Goal: Task Accomplishment & Management: Manage account settings

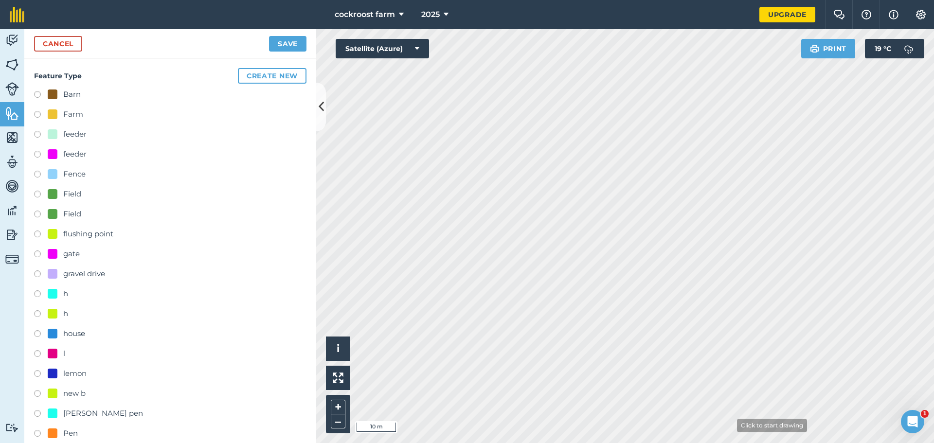
scroll to position [292, 0]
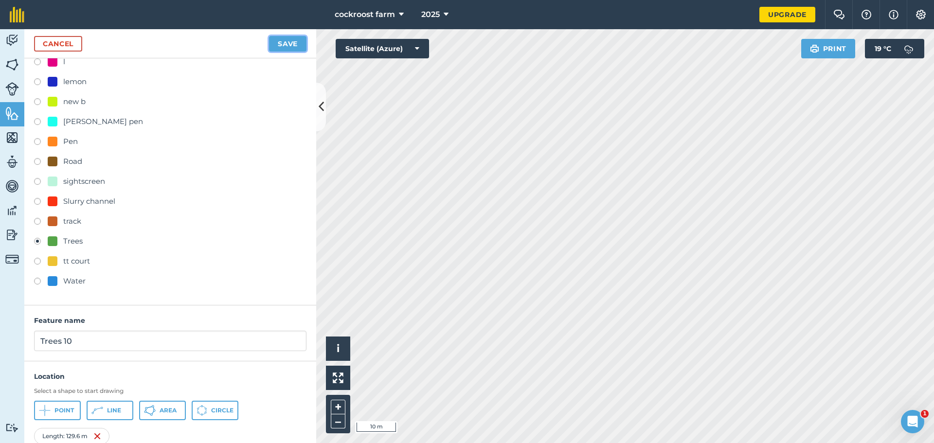
click at [287, 46] on button "Save" at bounding box center [287, 44] width 37 height 16
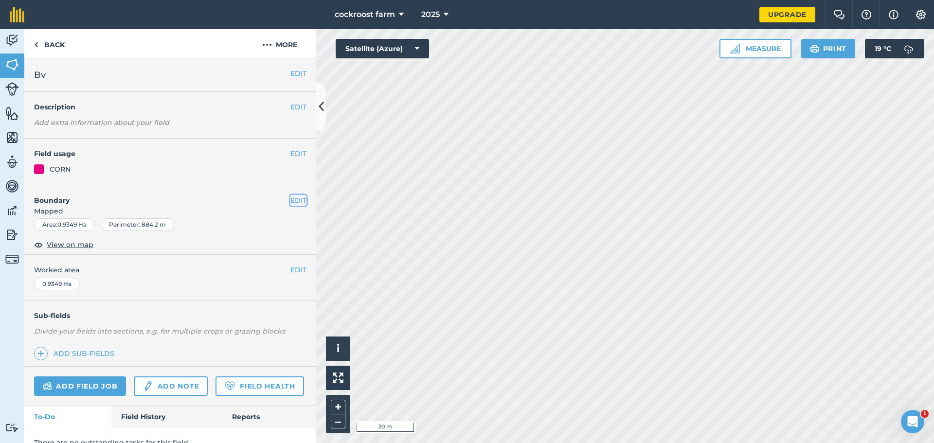
click at [290, 201] on button "EDIT" at bounding box center [298, 200] width 16 height 11
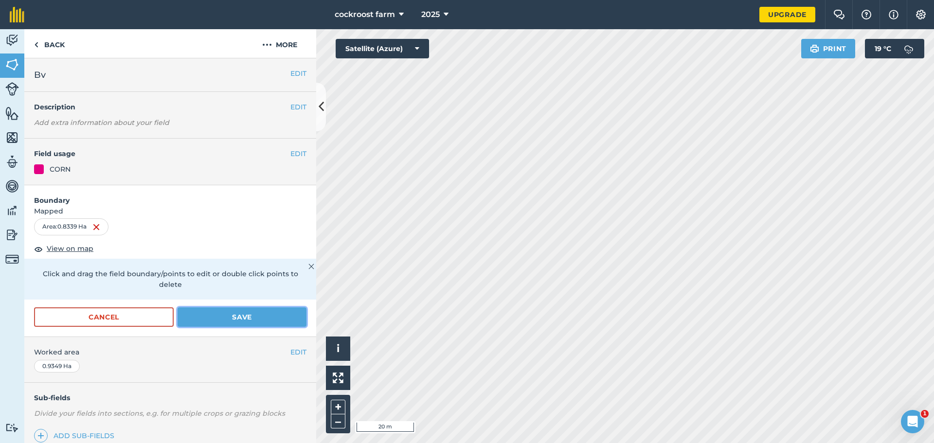
click at [228, 319] on button "Save" at bounding box center [242, 316] width 129 height 19
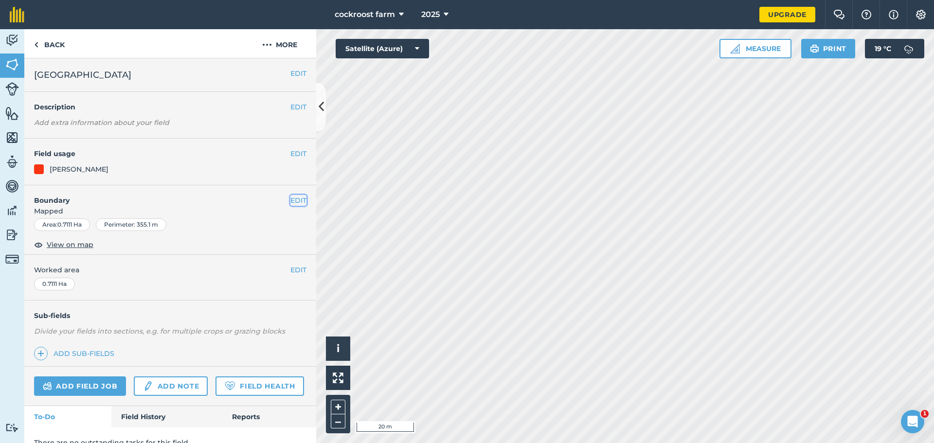
drag, startPoint x: 291, startPoint y: 200, endPoint x: 316, endPoint y: 204, distance: 24.7
click at [292, 199] on button "EDIT" at bounding box center [298, 200] width 16 height 11
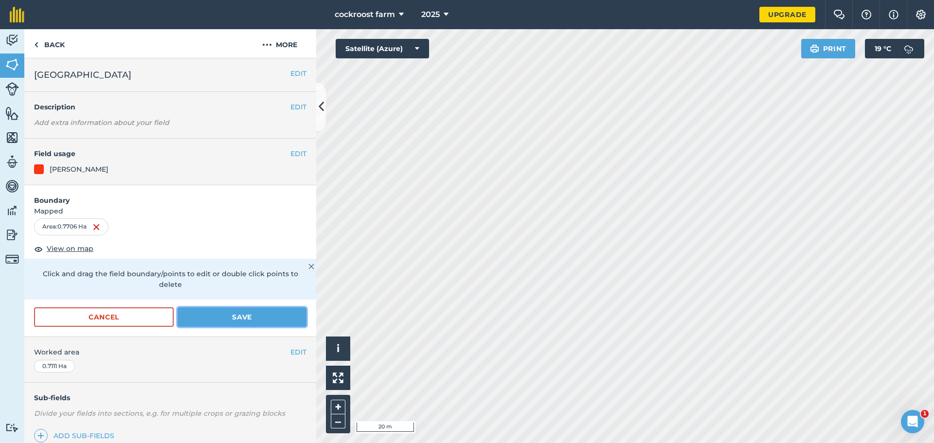
click at [261, 324] on button "Save" at bounding box center [242, 316] width 129 height 19
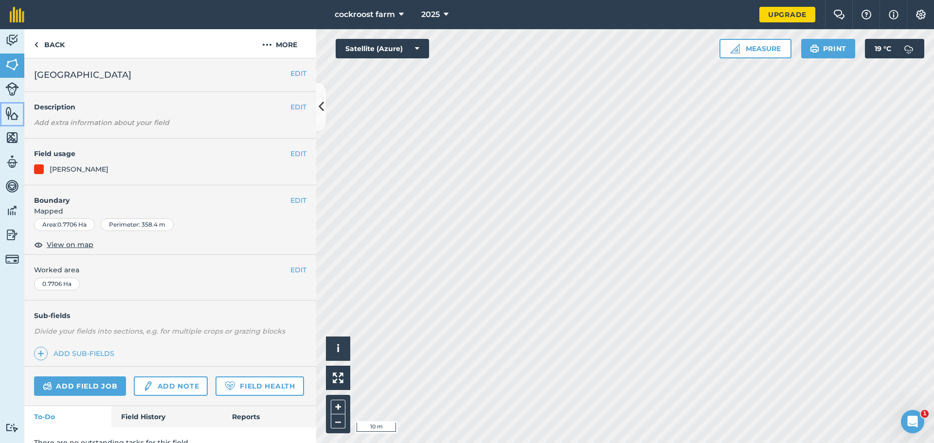
click at [12, 124] on link "Features" at bounding box center [12, 114] width 24 height 24
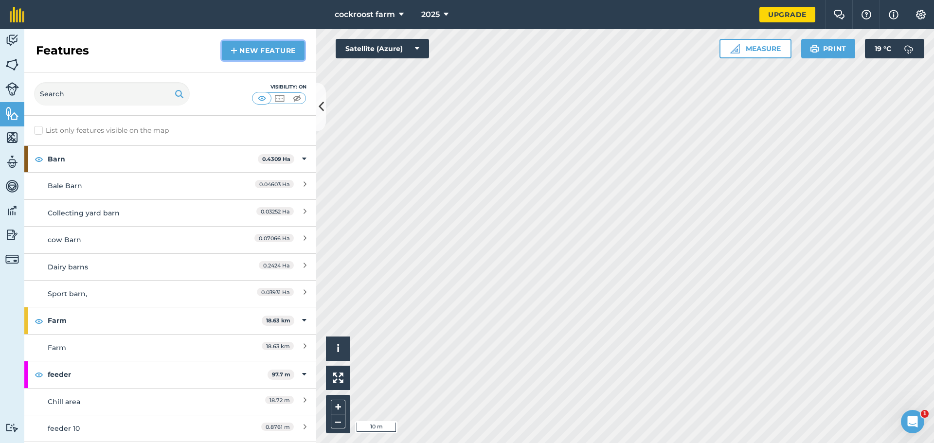
click at [270, 55] on link "New feature" at bounding box center [263, 50] width 83 height 19
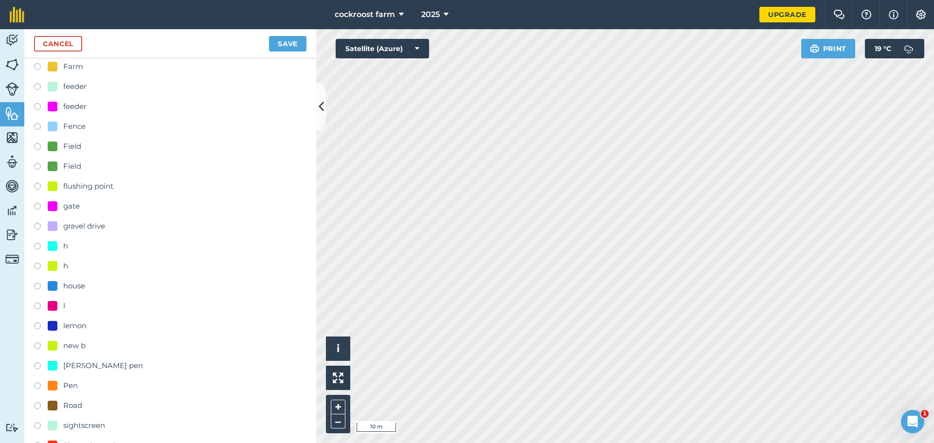
scroll to position [146, 0]
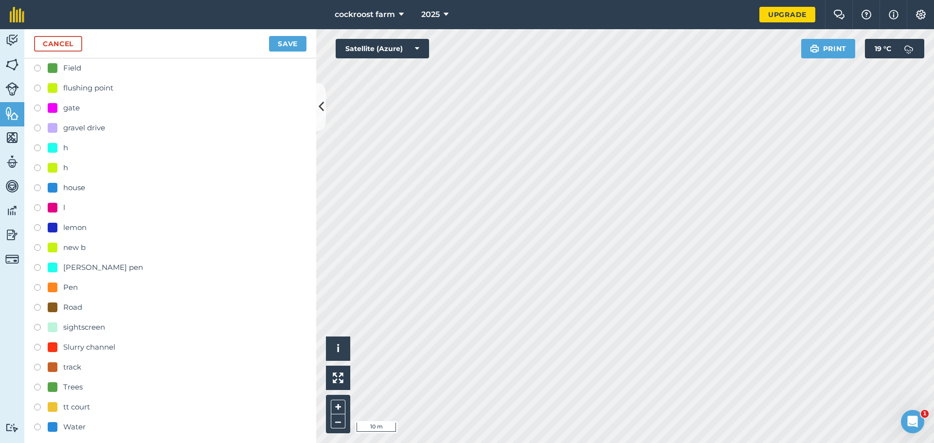
click at [79, 348] on div "Slurry channel" at bounding box center [89, 348] width 52 height 12
radio input "true"
type input "Slurry channel"
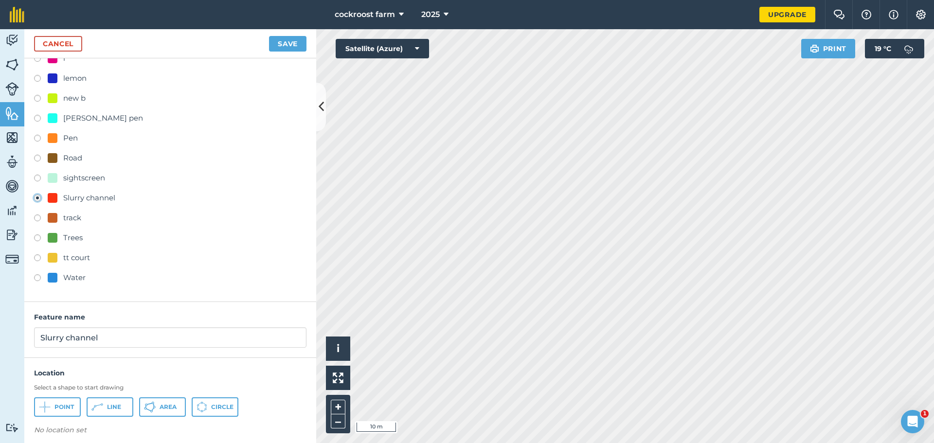
scroll to position [302, 0]
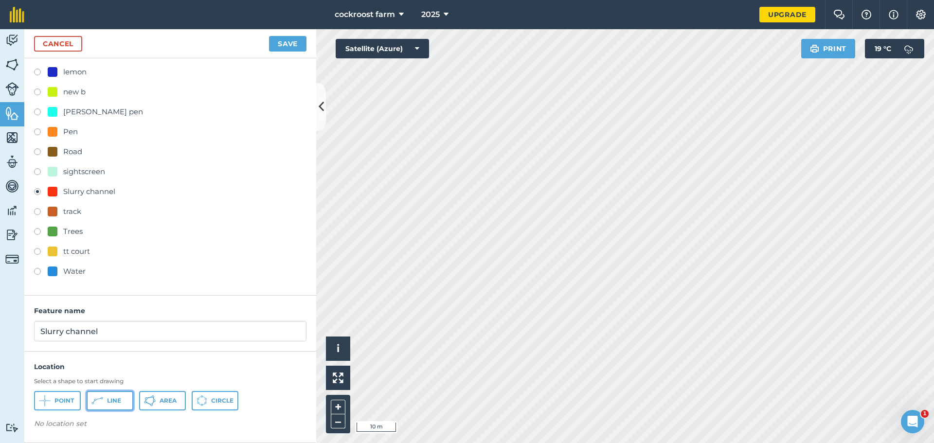
click at [120, 404] on span "Line" at bounding box center [114, 401] width 14 height 8
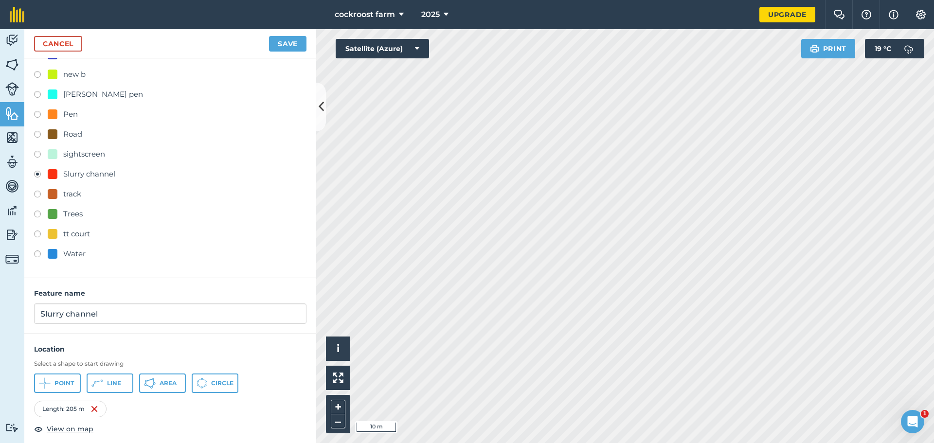
scroll to position [327, 0]
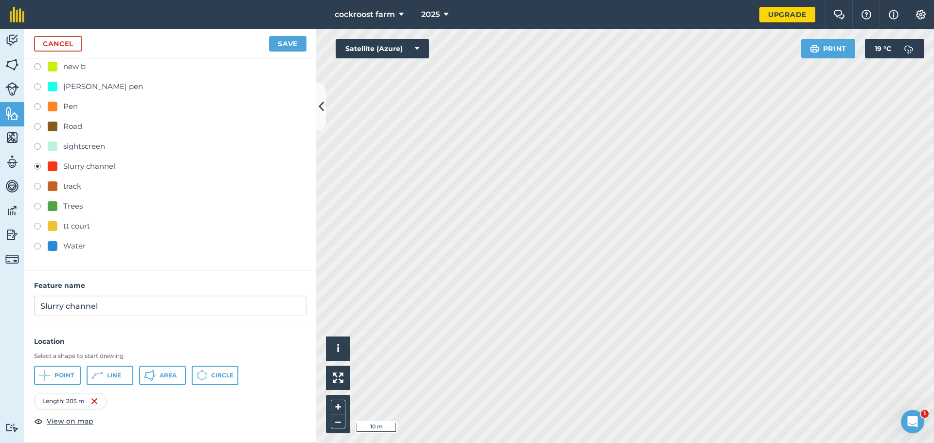
drag, startPoint x: 129, startPoint y: 317, endPoint x: 60, endPoint y: 315, distance: 69.1
click at [60, 315] on div "Feature name Slurry channel" at bounding box center [170, 299] width 292 height 56
drag, startPoint x: 104, startPoint y: 305, endPoint x: 33, endPoint y: 303, distance: 70.6
click at [33, 303] on div "Feature name Slurry channel" at bounding box center [170, 299] width 292 height 56
type input "Hedge"
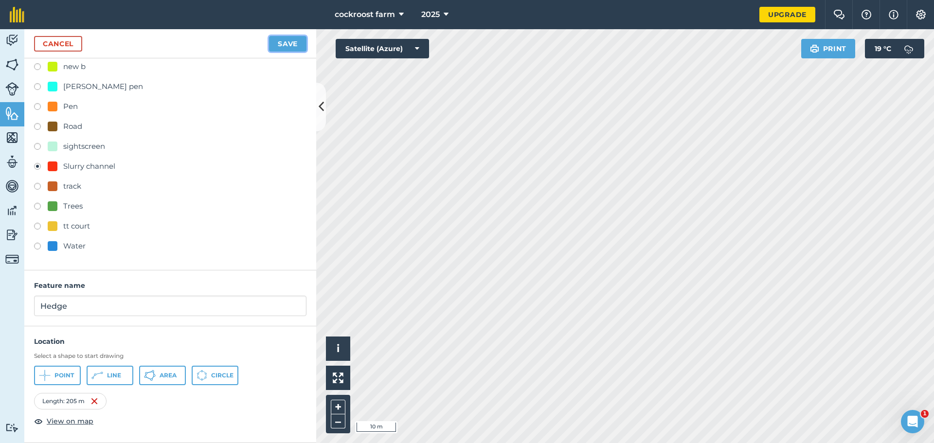
click at [292, 44] on button "Save" at bounding box center [287, 44] width 37 height 16
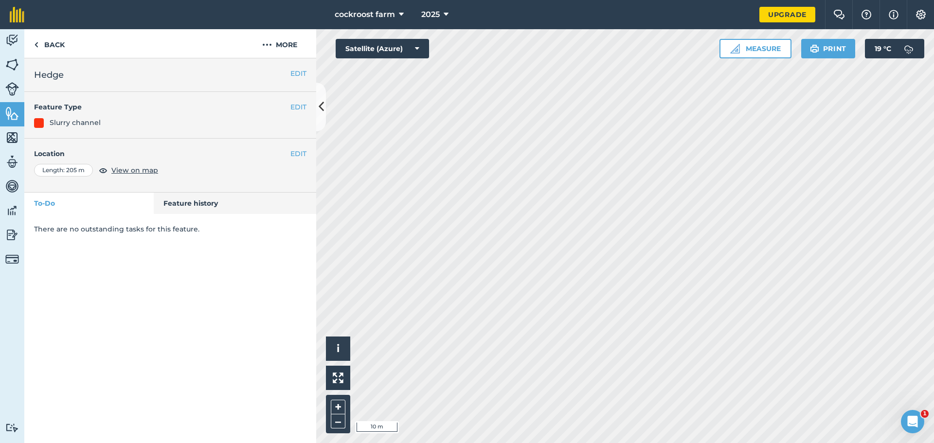
click at [590, 443] on html "cockroost farm 2025 Upgrade Farm Chat Help Info Settings Map printing is not av…" at bounding box center [467, 221] width 934 height 443
click at [322, 97] on button at bounding box center [321, 107] width 10 height 49
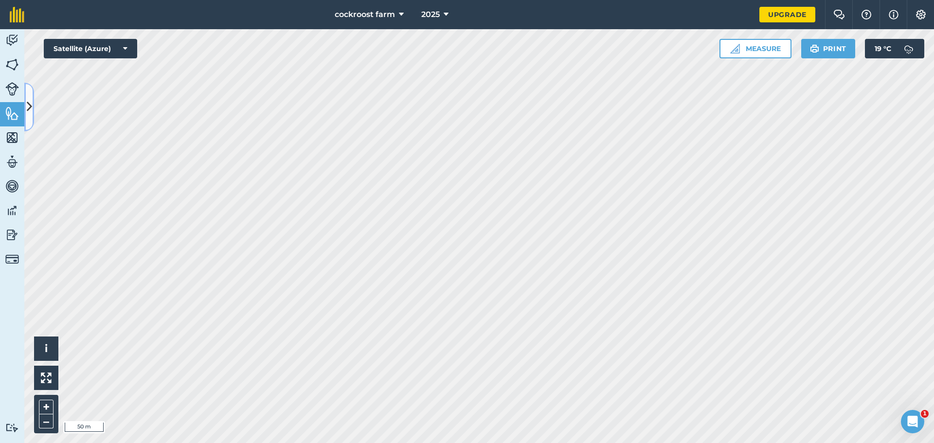
click at [27, 101] on icon at bounding box center [29, 106] width 5 height 17
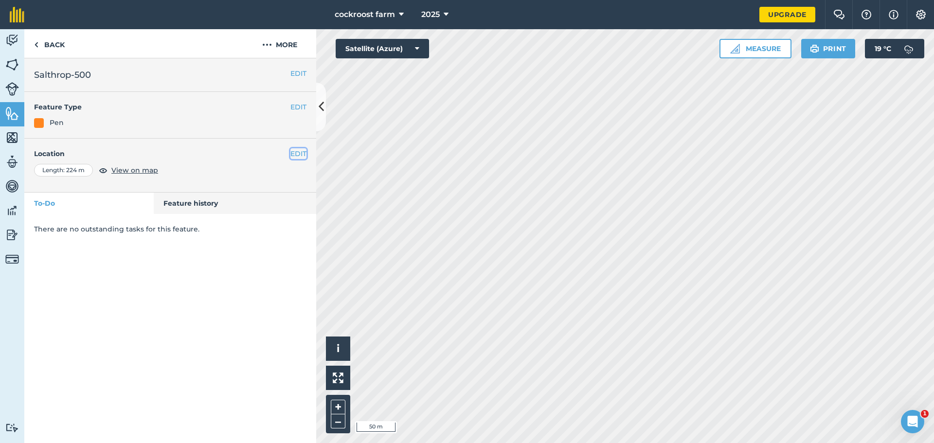
click at [300, 156] on button "EDIT" at bounding box center [298, 153] width 16 height 11
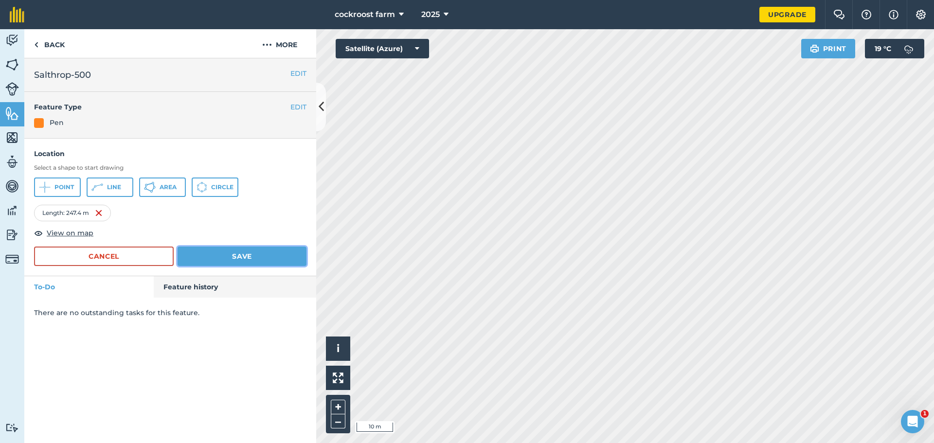
click at [209, 249] on button "Save" at bounding box center [242, 256] width 129 height 19
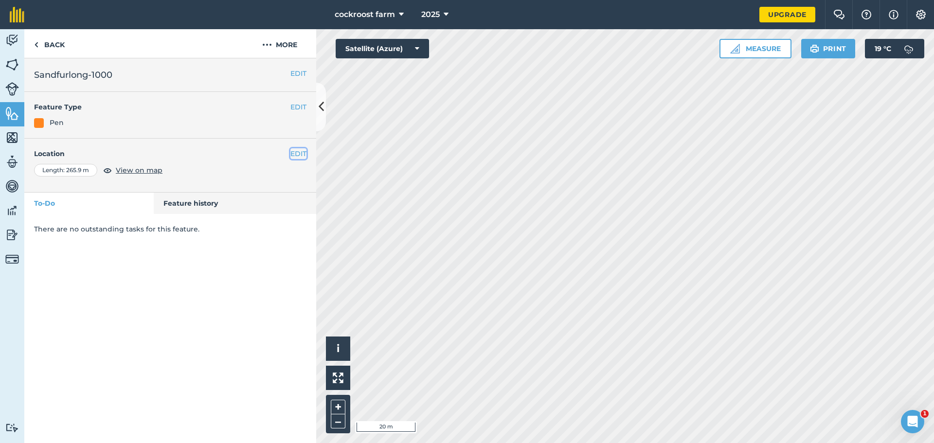
click at [301, 148] on button "EDIT" at bounding box center [298, 153] width 16 height 11
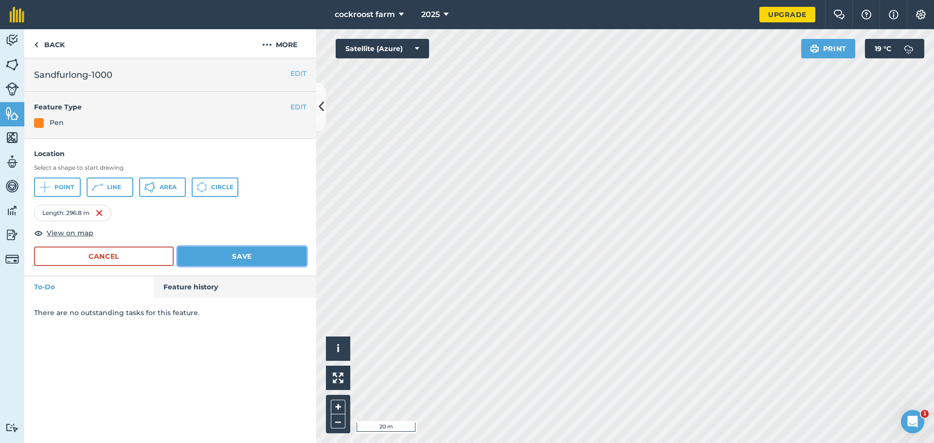
drag, startPoint x: 235, startPoint y: 261, endPoint x: 242, endPoint y: 262, distance: 7.3
click at [235, 261] on button "Save" at bounding box center [242, 256] width 129 height 19
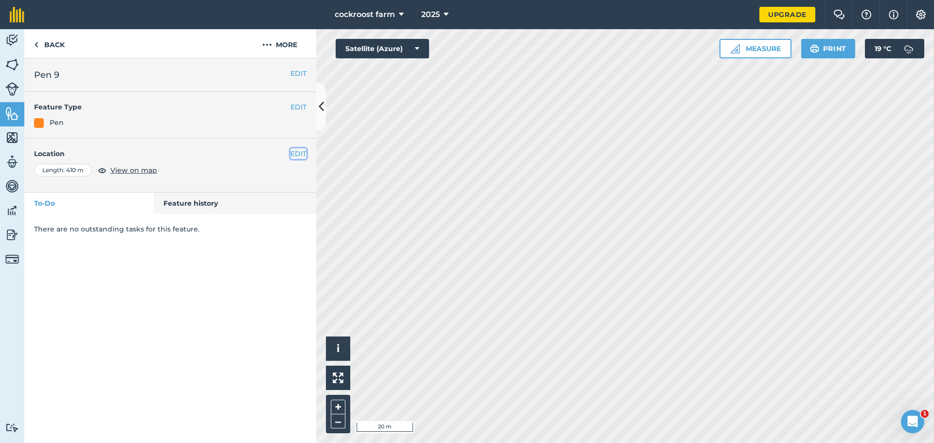
click at [296, 158] on button "EDIT" at bounding box center [298, 153] width 16 height 11
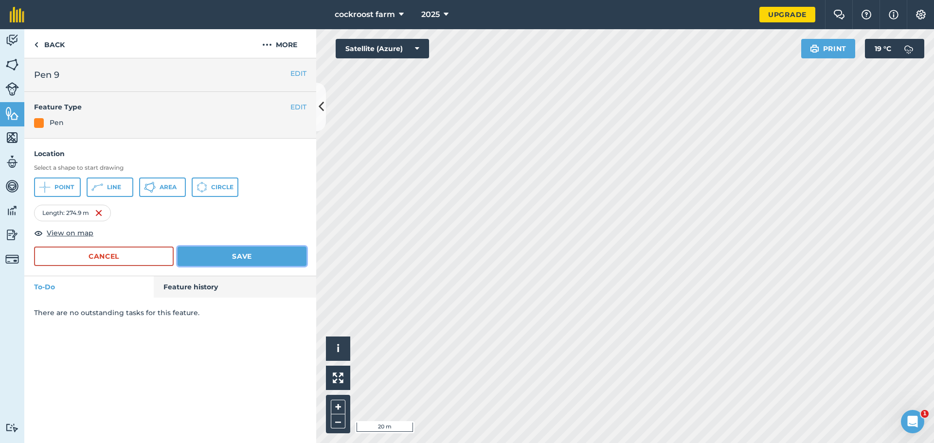
click at [237, 258] on button "Save" at bounding box center [242, 256] width 129 height 19
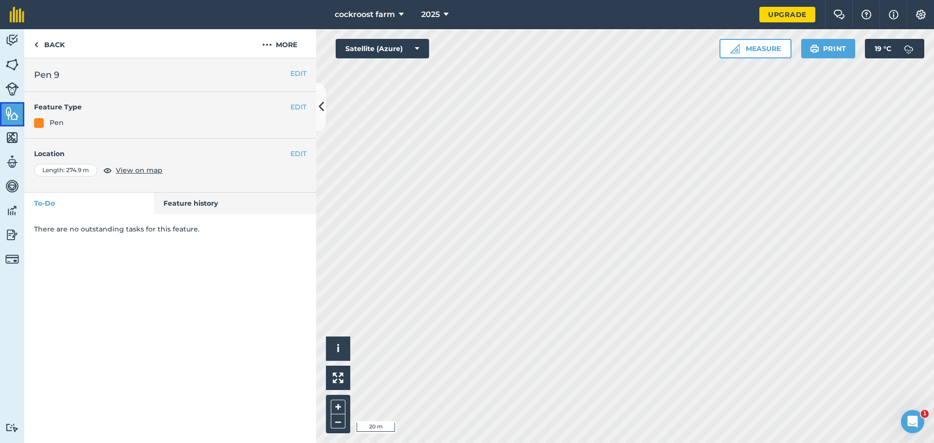
click at [8, 108] on img at bounding box center [12, 113] width 14 height 15
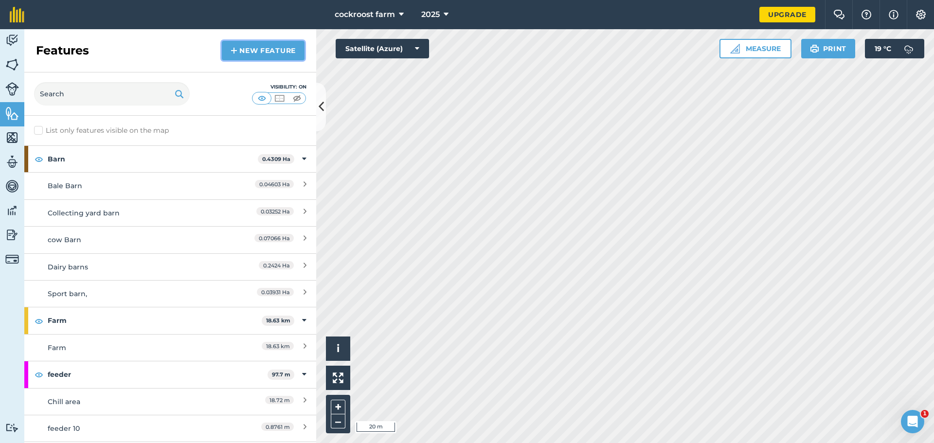
click at [295, 50] on link "New feature" at bounding box center [263, 50] width 83 height 19
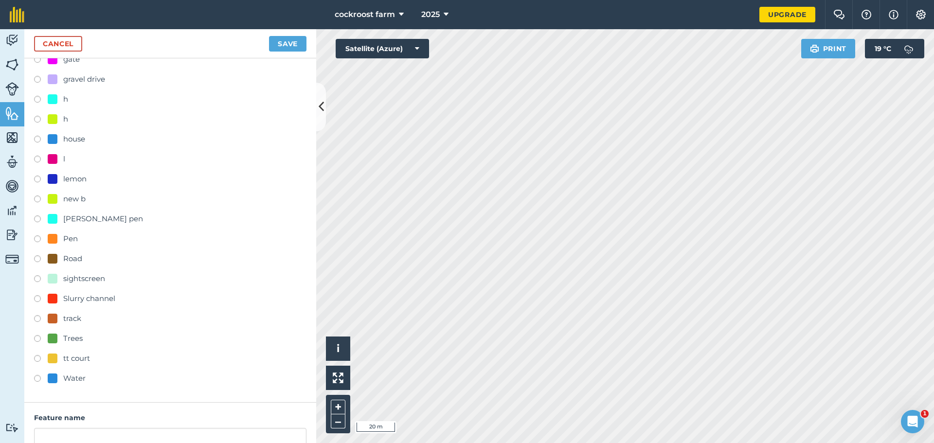
click at [67, 236] on div "Pen" at bounding box center [70, 239] width 15 height 12
radio input "true"
type input "Pen 10"
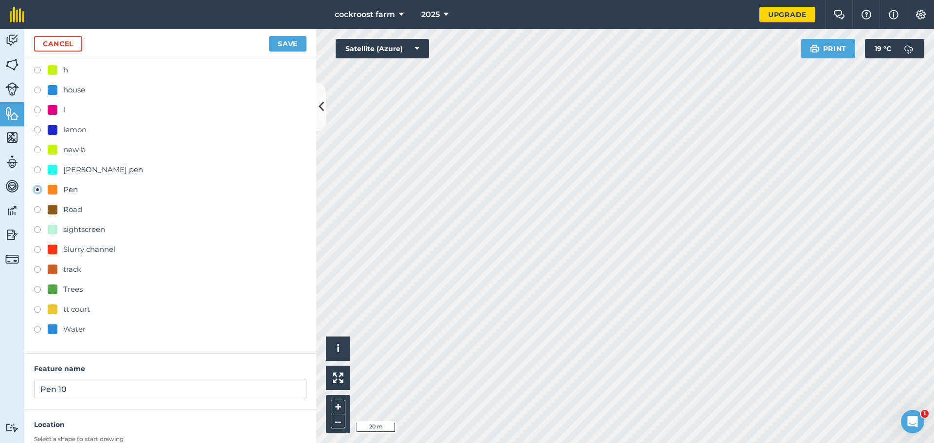
scroll to position [302, 0]
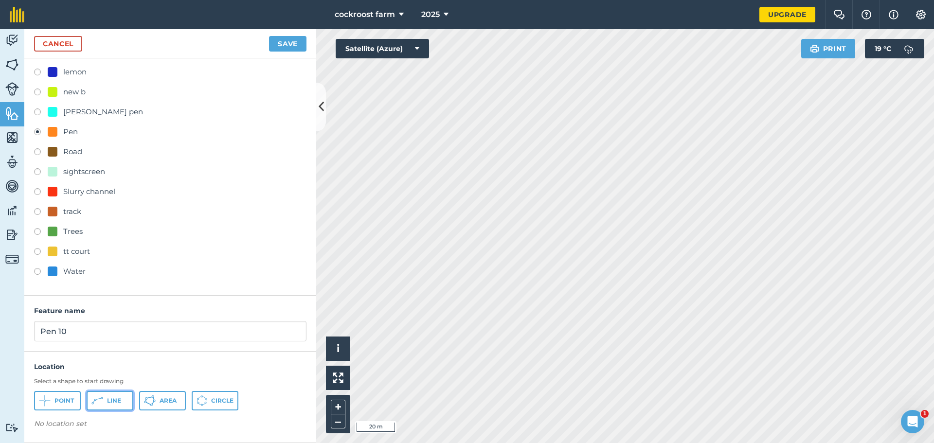
click at [110, 394] on button "Line" at bounding box center [110, 400] width 47 height 19
click at [297, 37] on button "Save" at bounding box center [287, 44] width 37 height 16
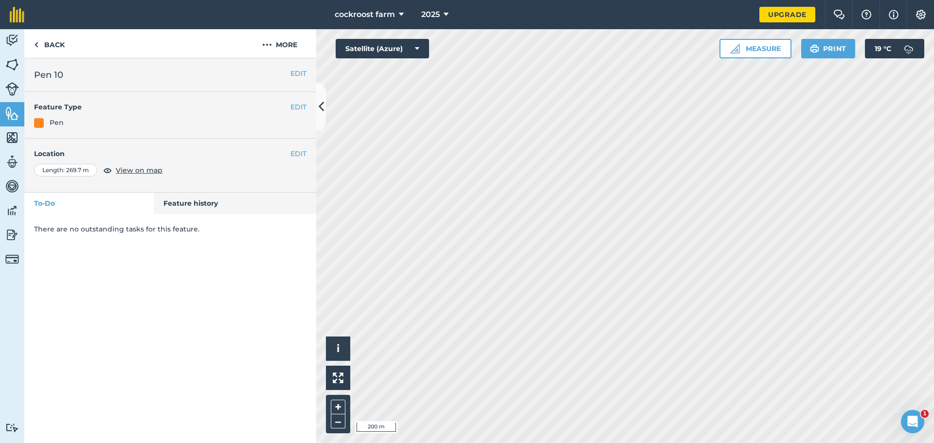
click at [374, 0] on html "cockroost farm 2025 Upgrade Farm Chat Help Info Settings Map printing is not av…" at bounding box center [467, 221] width 934 height 443
click at [297, 75] on button "EDIT" at bounding box center [298, 73] width 16 height 11
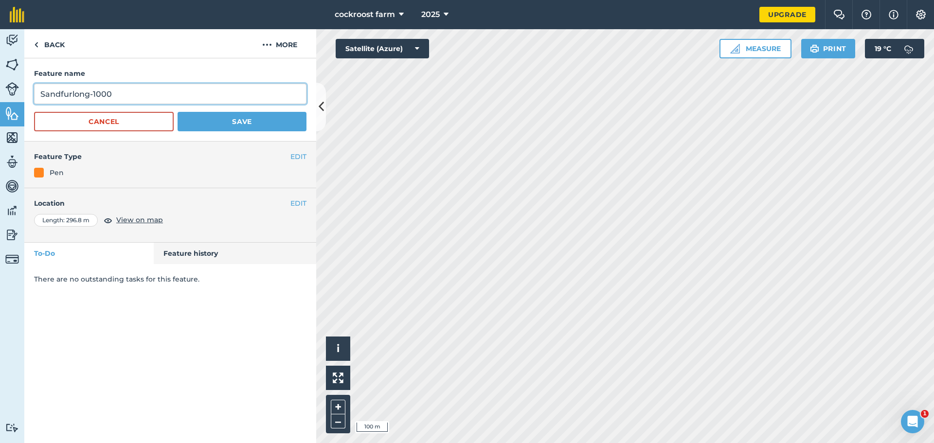
click at [119, 92] on input "Sandfurlong-1000" at bounding box center [170, 94] width 272 height 20
type input "Sandfurlong-800"
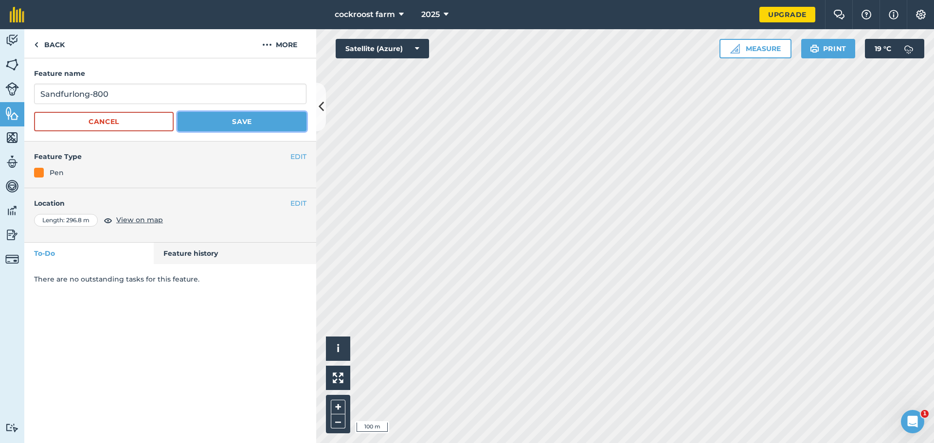
drag, startPoint x: 210, startPoint y: 119, endPoint x: 245, endPoint y: 102, distance: 38.9
click at [211, 119] on button "Save" at bounding box center [242, 121] width 129 height 19
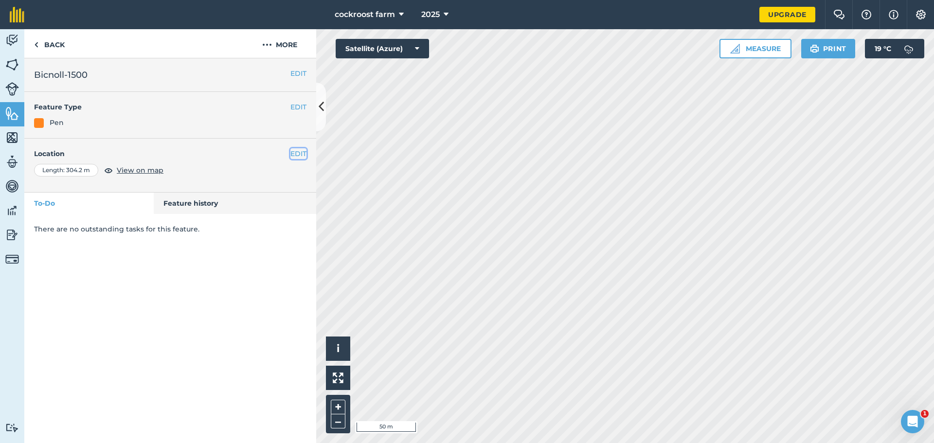
click at [296, 154] on button "EDIT" at bounding box center [298, 153] width 16 height 11
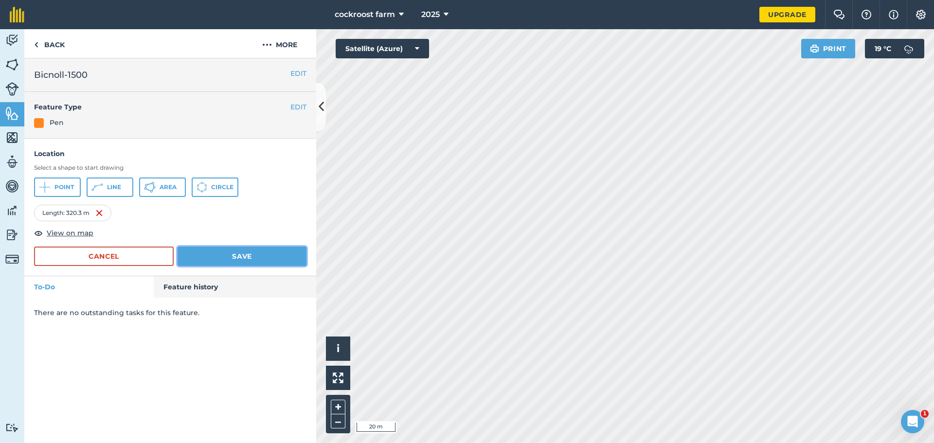
click at [230, 258] on button "Save" at bounding box center [242, 256] width 129 height 19
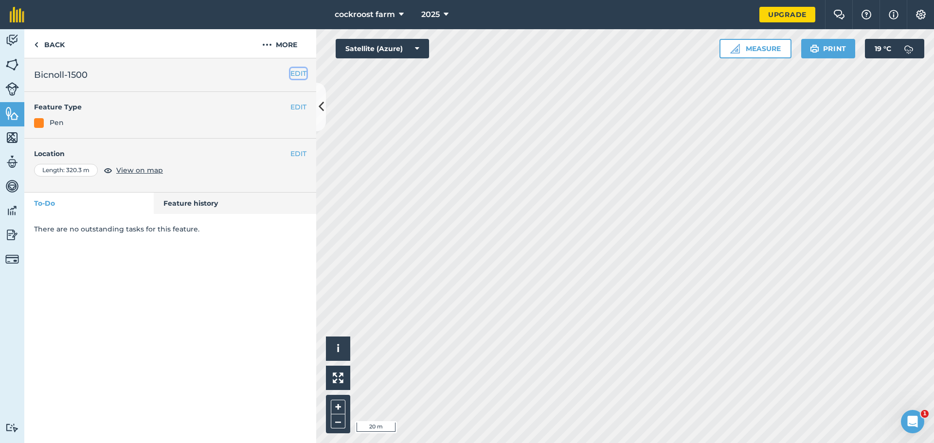
click at [293, 69] on button "EDIT" at bounding box center [298, 73] width 16 height 11
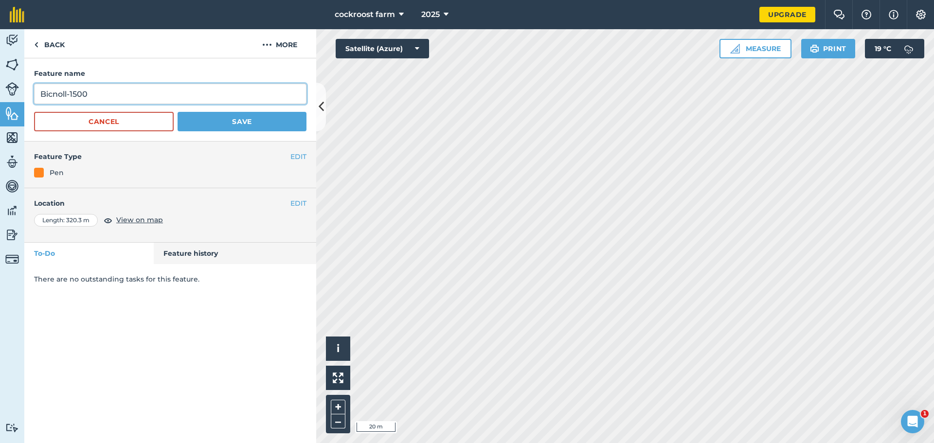
click at [112, 88] on input "Bicnoll-1500" at bounding box center [170, 94] width 272 height 20
type input "Bicnoll-1000"
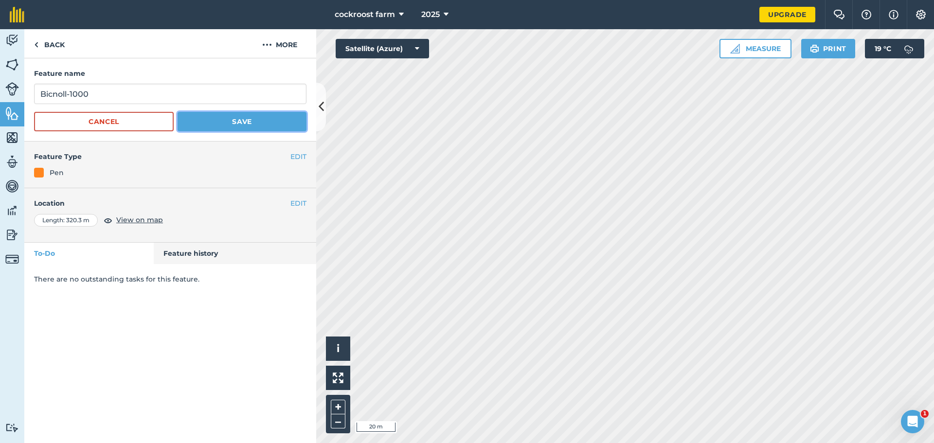
click at [201, 124] on button "Save" at bounding box center [242, 121] width 129 height 19
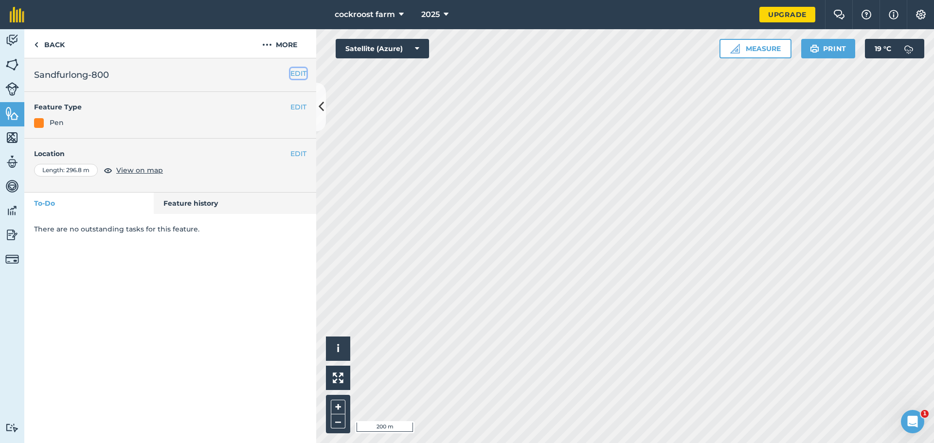
click at [298, 74] on button "EDIT" at bounding box center [298, 73] width 16 height 11
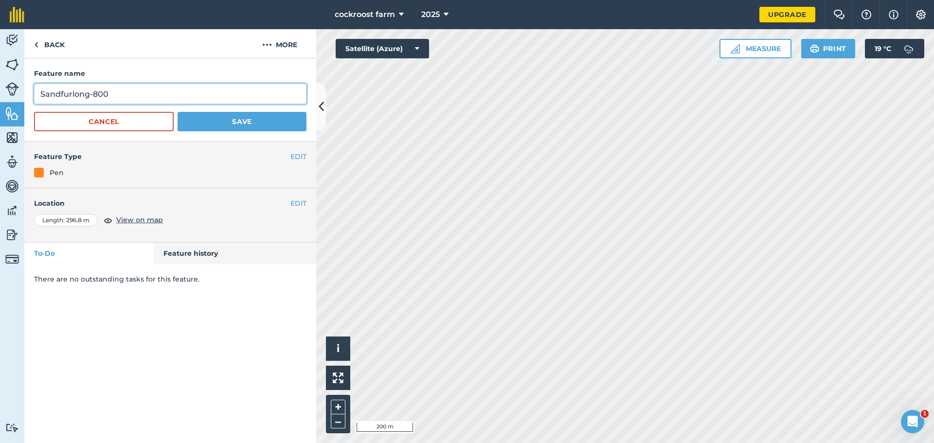
click at [126, 97] on input "Sandfurlong-800" at bounding box center [170, 94] width 272 height 20
type input "Sandfurlong-1000"
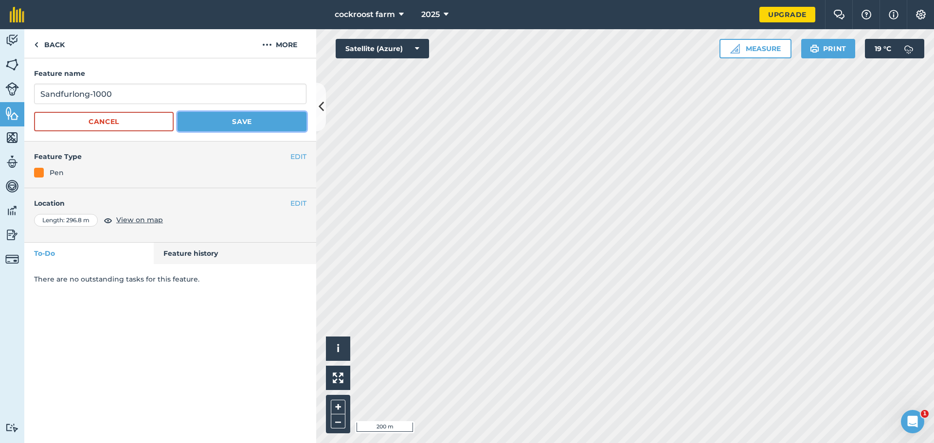
click at [245, 117] on button "Save" at bounding box center [242, 121] width 129 height 19
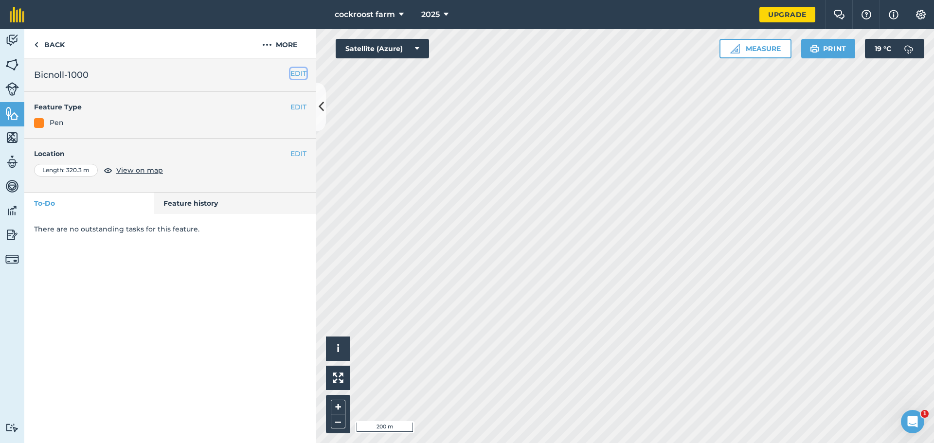
click at [295, 73] on button "EDIT" at bounding box center [298, 73] width 16 height 11
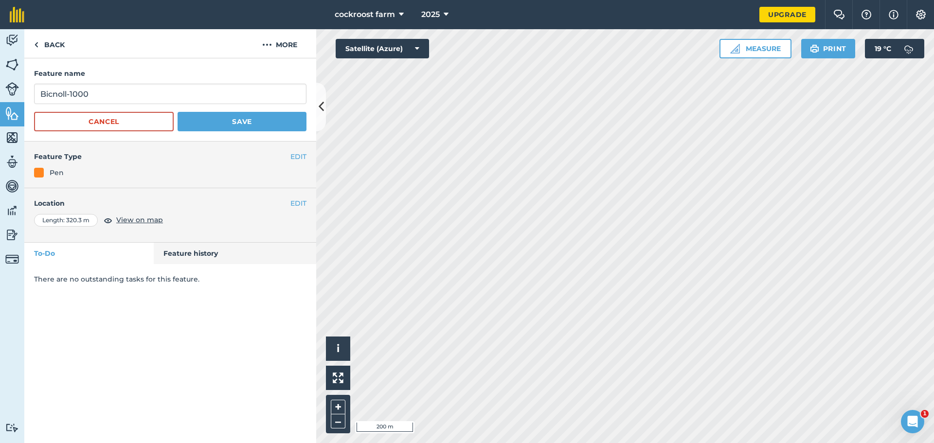
drag, startPoint x: 145, startPoint y: 80, endPoint x: 145, endPoint y: 88, distance: 7.3
click at [145, 82] on form "Feature name Bicnoll-1000 Cancel Save" at bounding box center [170, 99] width 272 height 63
click at [144, 92] on input "Bicnoll-1000" at bounding box center [170, 94] width 272 height 20
type input "Bicnoll-1200"
click at [199, 118] on button "Save" at bounding box center [242, 121] width 129 height 19
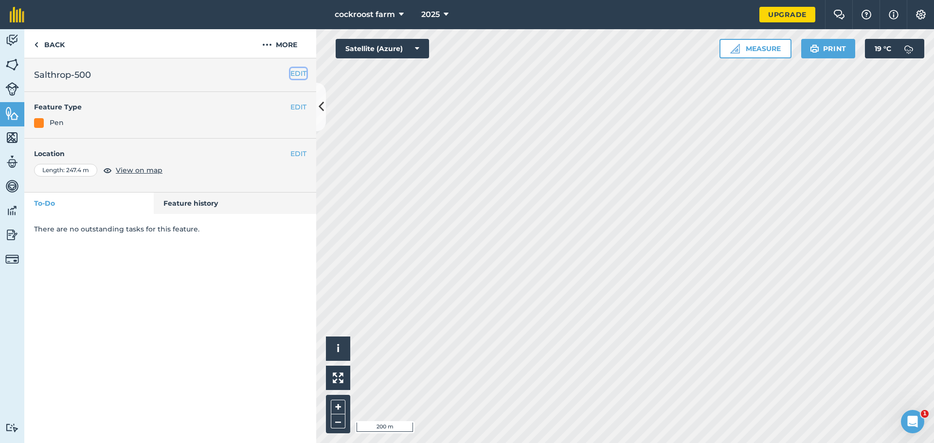
click at [295, 73] on button "EDIT" at bounding box center [298, 73] width 16 height 11
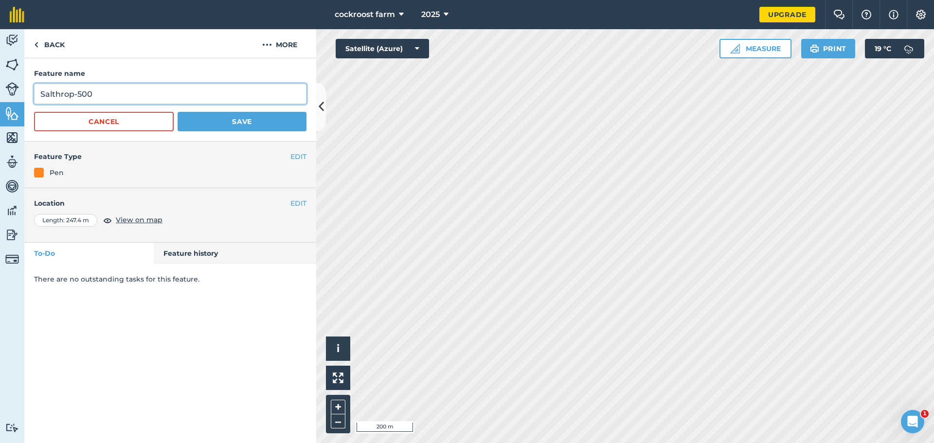
click at [82, 92] on input "Salthrop-500" at bounding box center [170, 94] width 272 height 20
type input "Salthrop-600"
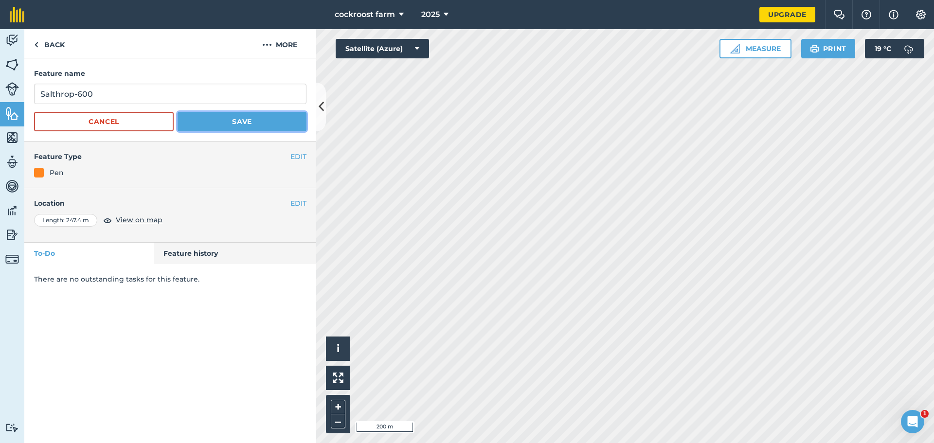
click at [197, 128] on button "Save" at bounding box center [242, 121] width 129 height 19
